Goal: Check status: Check status

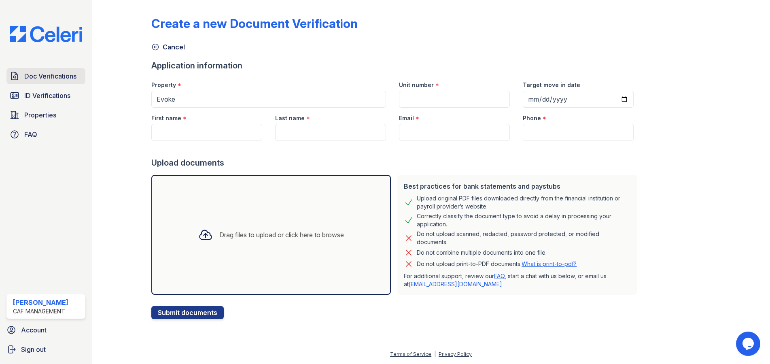
click at [54, 77] on span "Doc Verifications" at bounding box center [50, 76] width 52 height 10
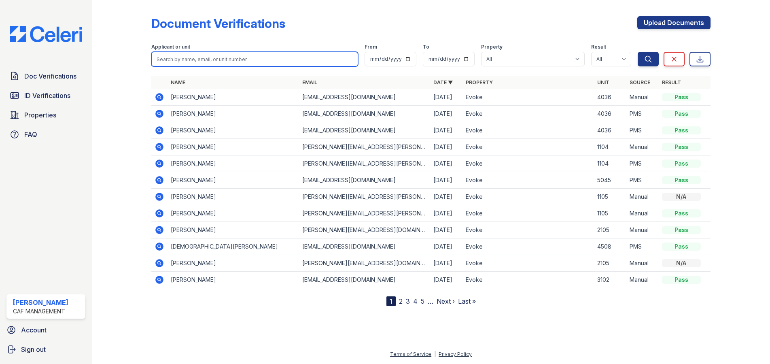
click at [213, 61] on input "search" at bounding box center [254, 59] width 206 height 15
type input "taro"
click at [637, 52] on button "Search" at bounding box center [647, 59] width 21 height 15
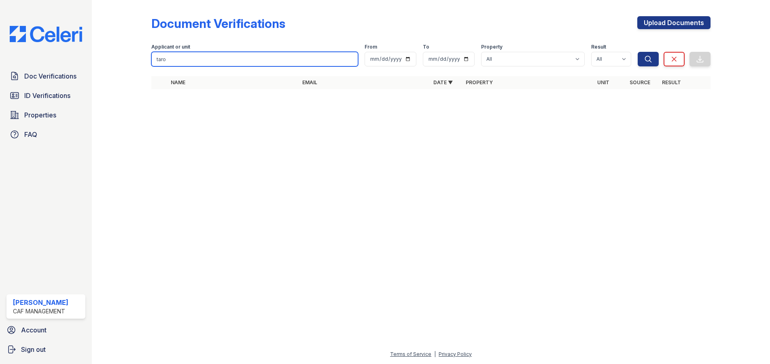
click at [177, 57] on input "taro" at bounding box center [254, 59] width 206 height 15
type input "t"
